Goal: Check status: Check status

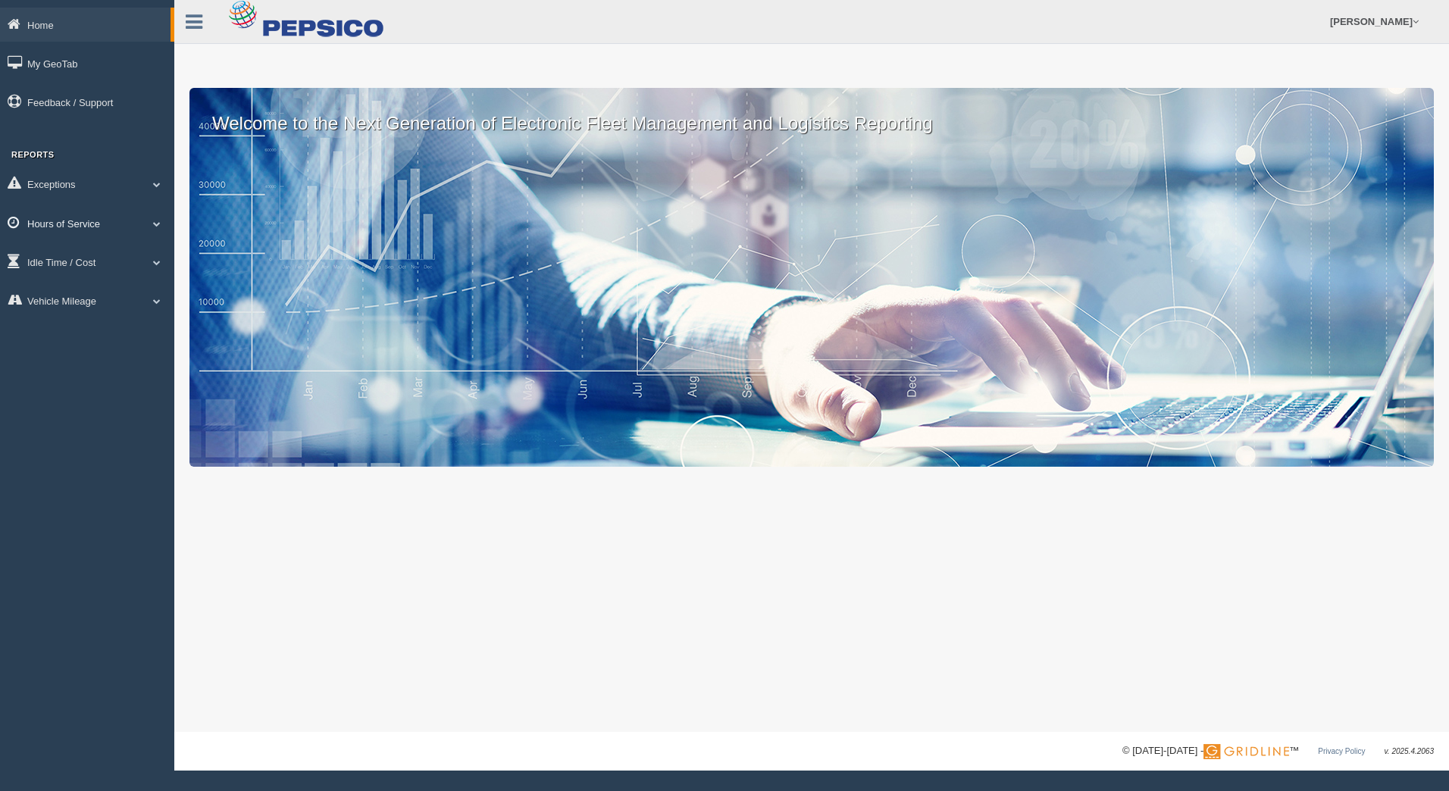
click at [61, 225] on link "Hours of Service" at bounding box center [87, 223] width 174 height 34
click at [74, 258] on link "HOS Explanation Reports" at bounding box center [98, 258] width 143 height 27
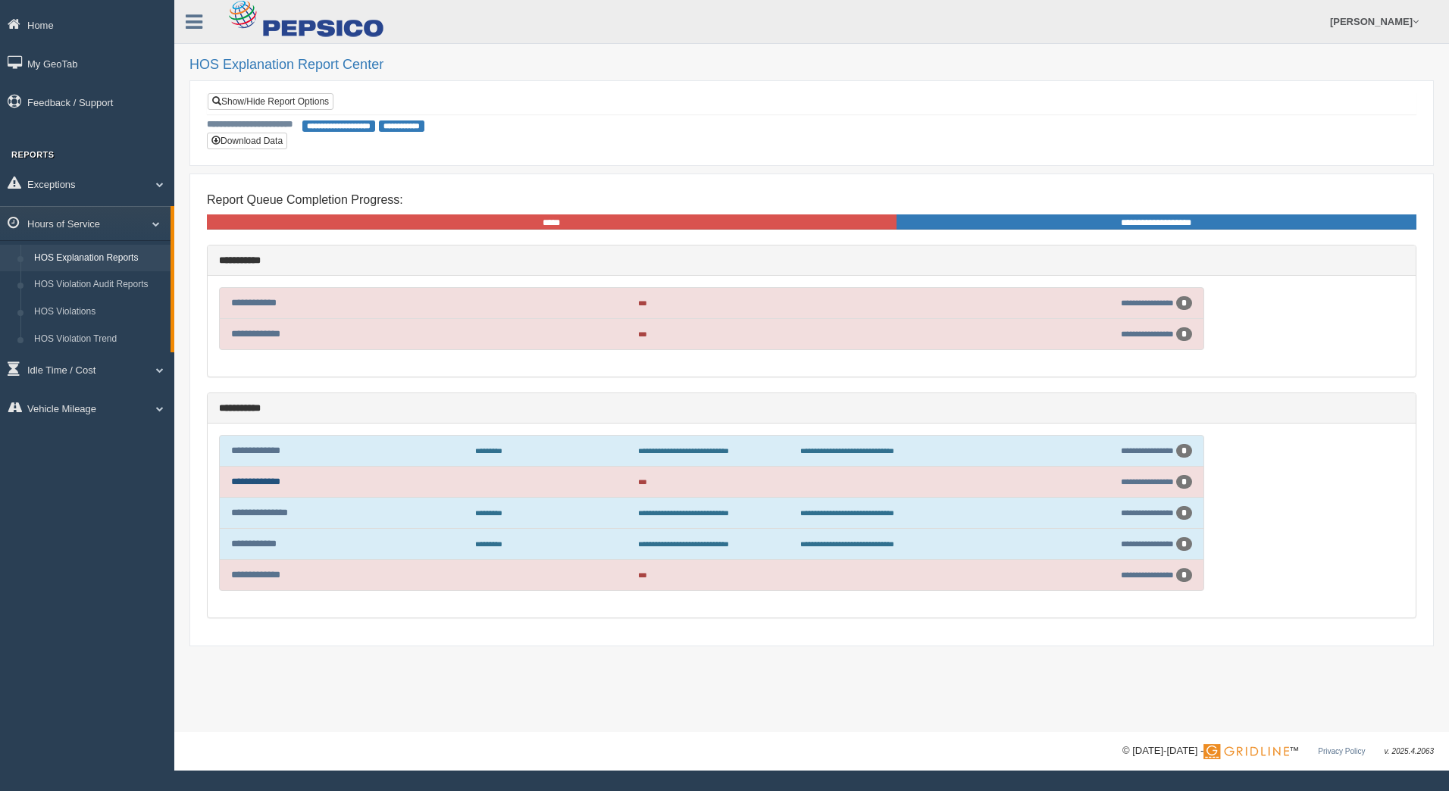
click at [280, 483] on link "**********" at bounding box center [255, 482] width 49 height 10
